Goal: Navigation & Orientation: Find specific page/section

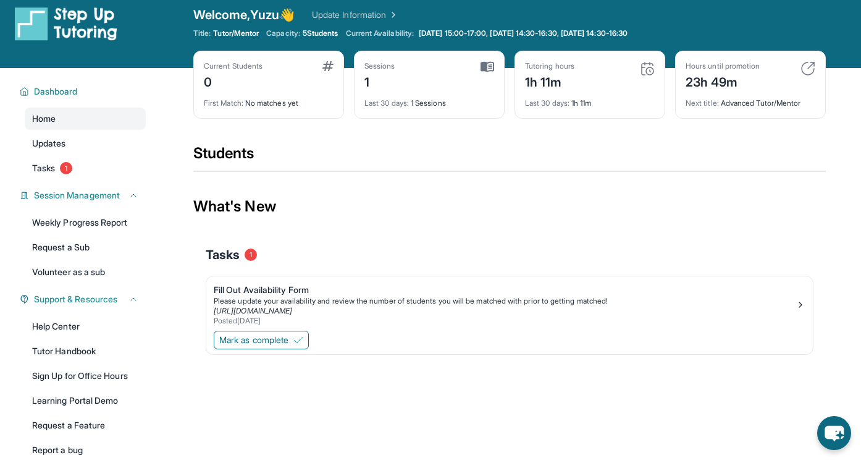
scroll to position [7, 0]
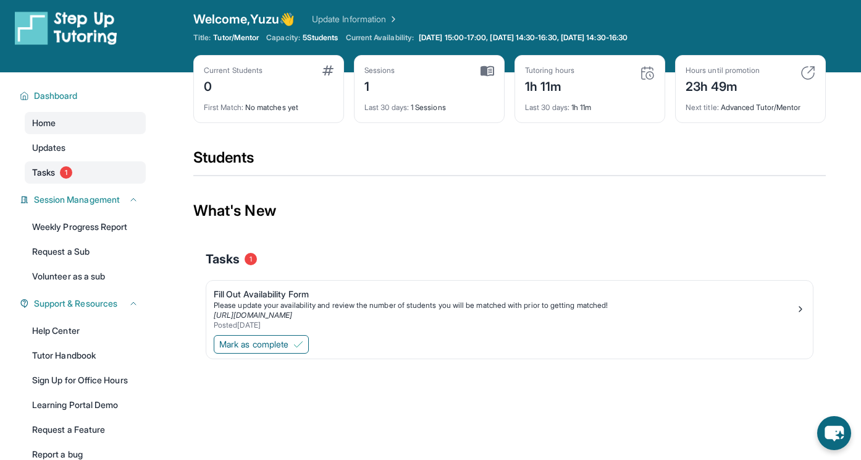
click at [69, 169] on span "1" at bounding box center [66, 172] width 12 height 12
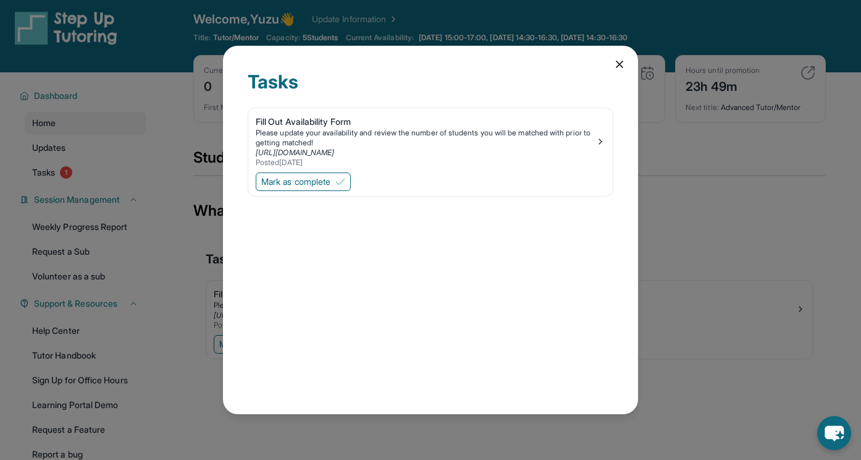
click at [614, 63] on icon at bounding box center [620, 64] width 12 height 12
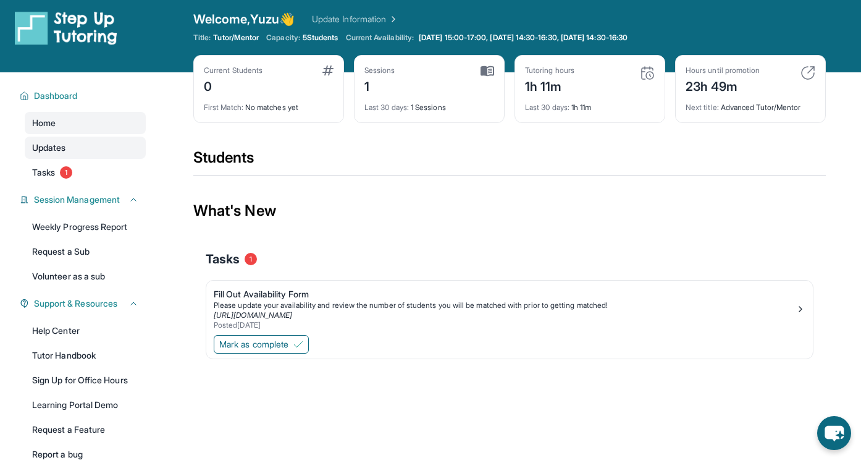
click at [93, 138] on link "Updates" at bounding box center [85, 148] width 121 height 22
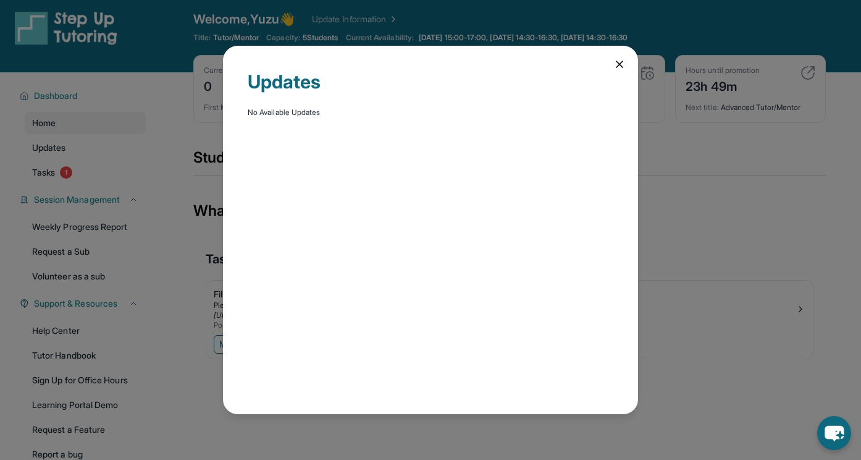
click at [611, 62] on div "Updates No Available Updates" at bounding box center [430, 230] width 415 height 368
click at [622, 64] on icon at bounding box center [620, 64] width 12 height 12
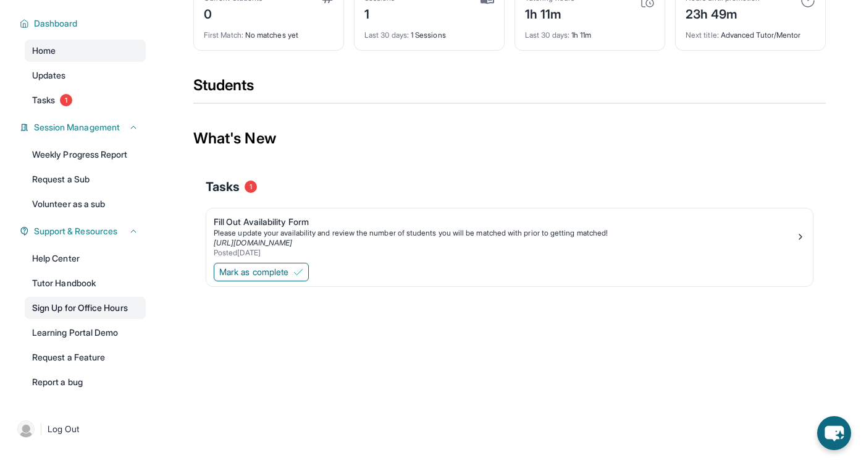
scroll to position [0, 0]
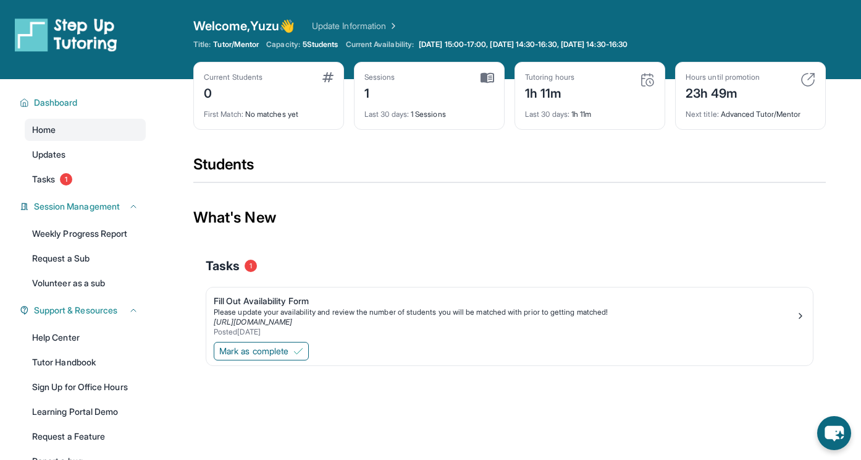
click at [53, 38] on img at bounding box center [66, 34] width 103 height 35
